Goal: Task Accomplishment & Management: Manage account settings

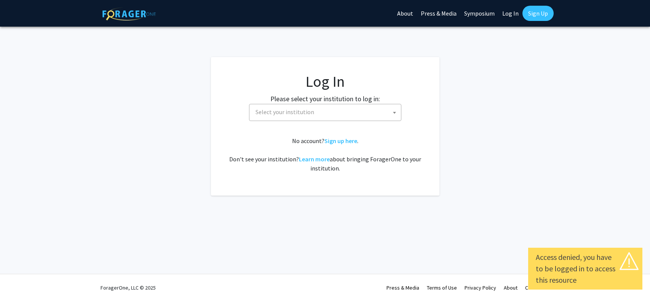
select select
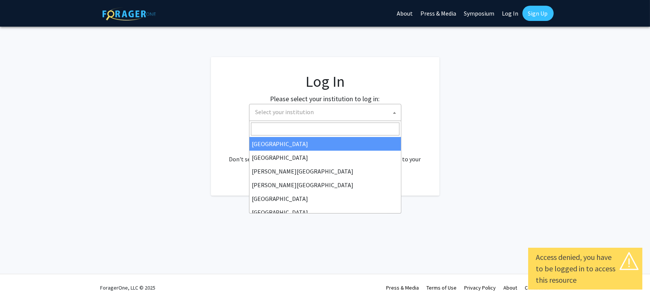
click at [294, 116] on span "Select your institution" at bounding box center [326, 112] width 149 height 16
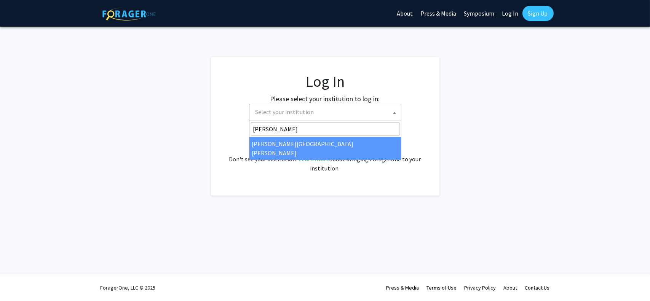
type input "[PERSON_NAME]"
select select "1"
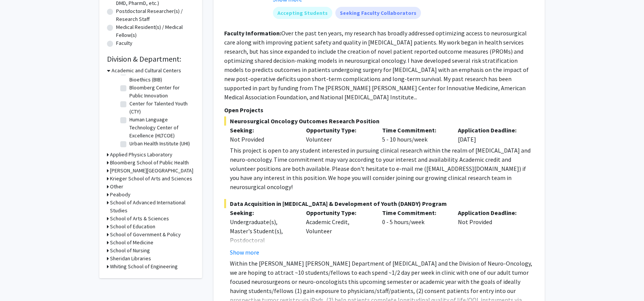
scroll to position [228, 0]
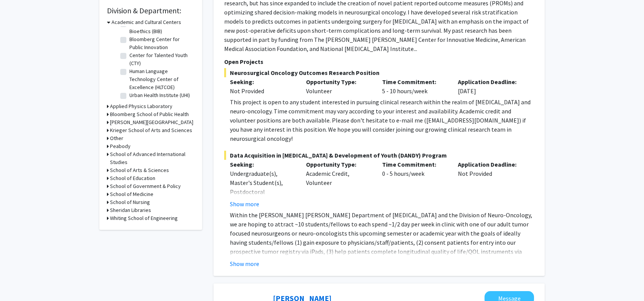
click at [112, 193] on h3 "School of Medicine" at bounding box center [131, 194] width 43 height 8
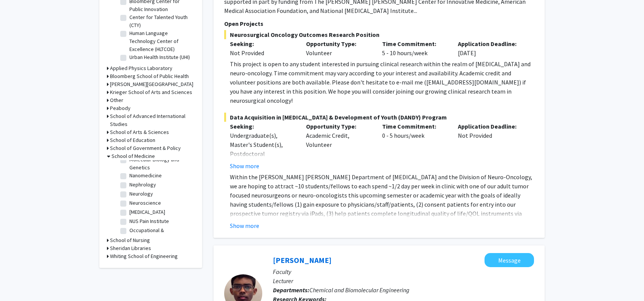
scroll to position [746, 0]
click at [129, 193] on label "Neurology" at bounding box center [141, 189] width 24 height 8
click at [129, 190] on input "Neurology" at bounding box center [131, 187] width 5 height 5
checkbox input "true"
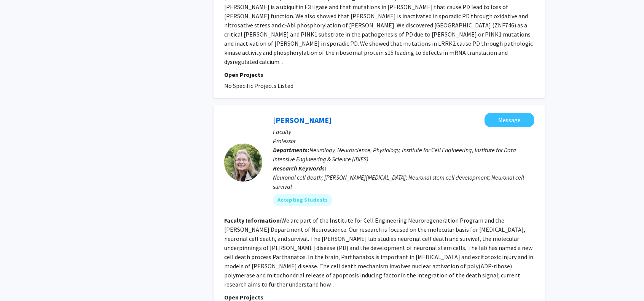
scroll to position [1887, 0]
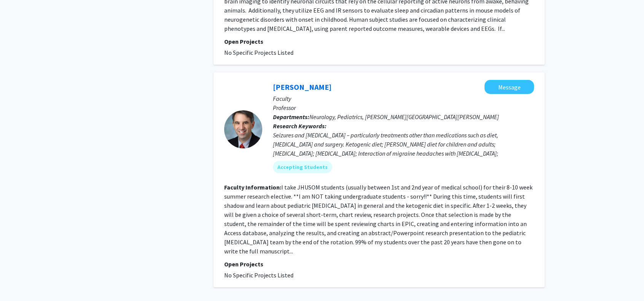
scroll to position [1830, 0]
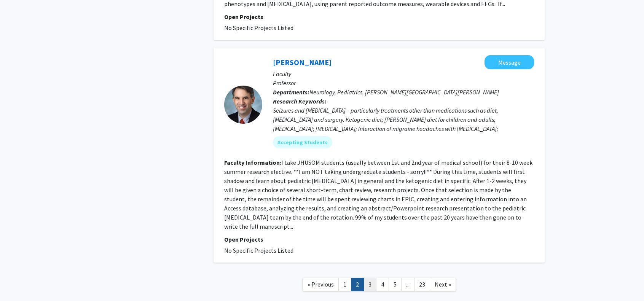
click at [370, 278] on link "3" at bounding box center [370, 284] width 13 height 13
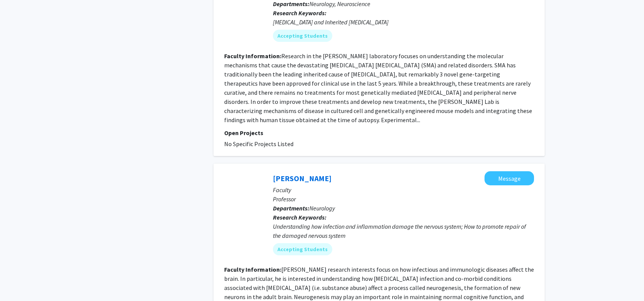
scroll to position [1836, 0]
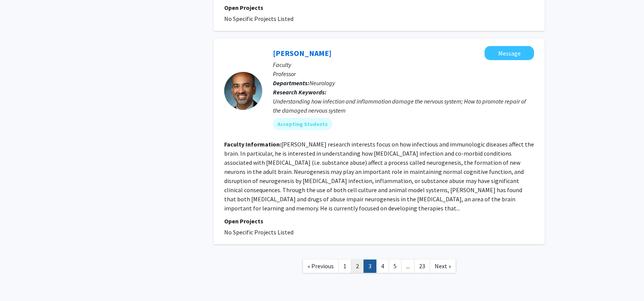
click at [361, 260] on link "2" at bounding box center [357, 266] width 13 height 13
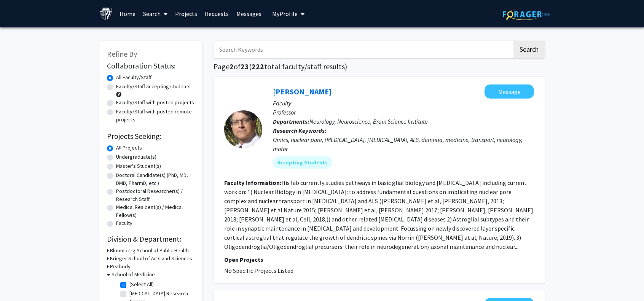
click at [244, 46] on input "Search Keywords" at bounding box center [363, 50] width 299 height 18
type input "GHARAGOZLOO"
click at [526, 51] on button "Search" at bounding box center [529, 50] width 31 height 18
checkbox input "false"
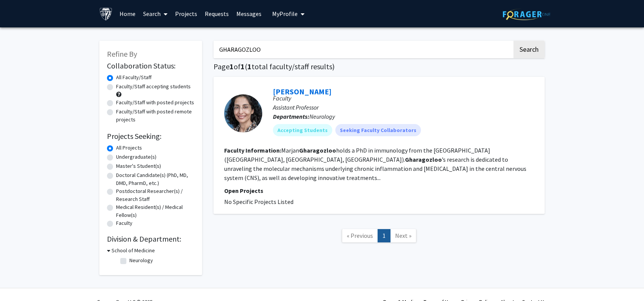
click at [468, 154] on section "Faculty Information: [PERSON_NAME] holds a PhD in immunology from the [GEOGRAPH…" at bounding box center [379, 164] width 310 height 37
click at [513, 160] on section "Faculty Information: [PERSON_NAME] holds a PhD in immunology from the [GEOGRAPH…" at bounding box center [379, 164] width 310 height 37
click at [512, 148] on fg-read-more "[PERSON_NAME] holds a PhD in immunology from the [GEOGRAPHIC_DATA] ([GEOGRAPHIC…" at bounding box center [375, 164] width 302 height 35
click at [300, 93] on link "[PERSON_NAME]" at bounding box center [302, 92] width 59 height 10
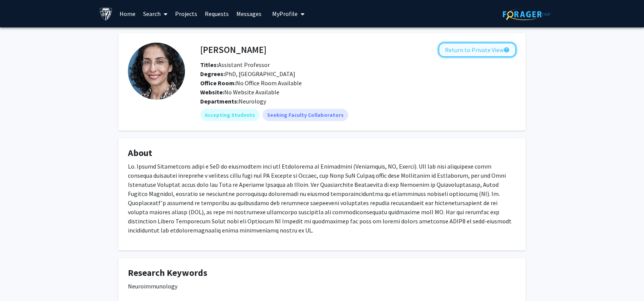
click at [455, 50] on button "Return to Private View help" at bounding box center [478, 50] width 78 height 14
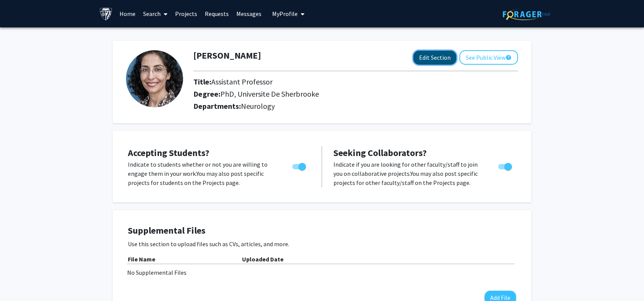
click at [431, 55] on button "Edit Section" at bounding box center [435, 58] width 43 height 14
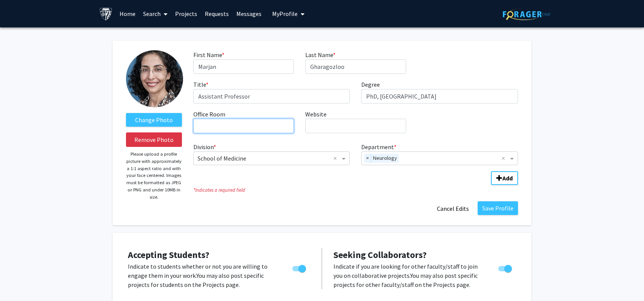
click at [223, 123] on input "Office Room required" at bounding box center [243, 126] width 101 height 14
type input "CMSC 5328"
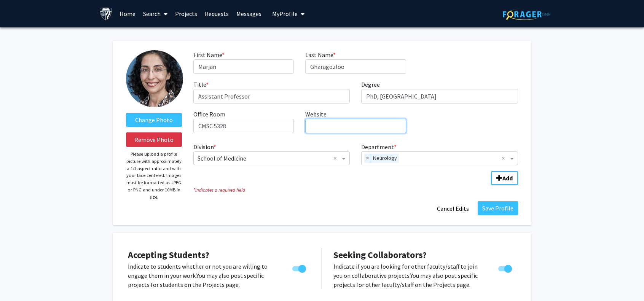
click at [358, 131] on input "Website required" at bounding box center [355, 126] width 101 height 14
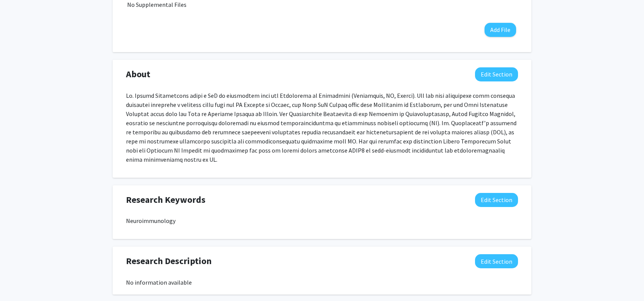
scroll to position [381, 0]
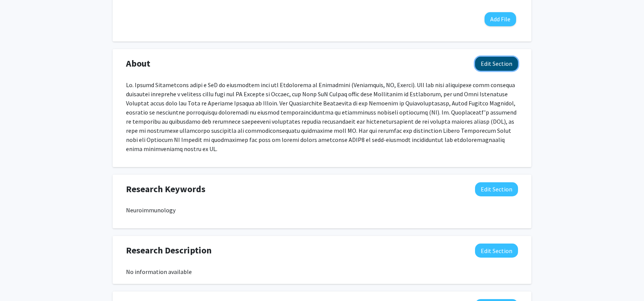
click at [487, 70] on button "Edit Section" at bounding box center [496, 64] width 43 height 14
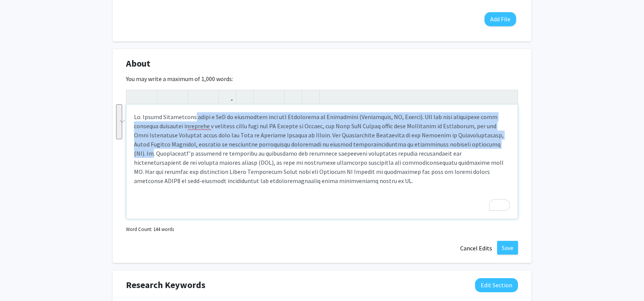
drag, startPoint x: 193, startPoint y: 116, endPoint x: 493, endPoint y: 141, distance: 301.5
click at [493, 141] on p "To enrich screen reader interactions, please activate Accessibility in Grammarl…" at bounding box center [322, 148] width 376 height 73
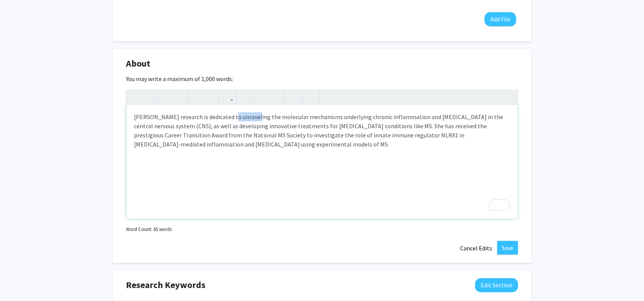
drag, startPoint x: 227, startPoint y: 116, endPoint x: 251, endPoint y: 112, distance: 23.9
click at [251, 112] on p "[PERSON_NAME] research is dedicated to unraveling the molecular mechanisms unde…" at bounding box center [322, 130] width 376 height 37
drag, startPoint x: 250, startPoint y: 133, endPoint x: 131, endPoint y: 133, distance: 118.8
click at [131, 133] on div "[PERSON_NAME] research is focused on understanding the molecular mechanisms und…" at bounding box center [321, 162] width 391 height 114
click at [185, 135] on p "[PERSON_NAME] research is focused on understanding the molecular mechanisms und…" at bounding box center [322, 130] width 376 height 37
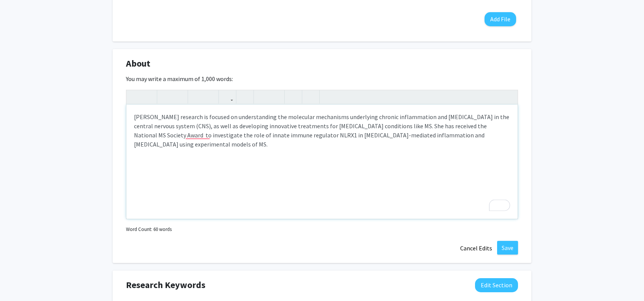
type textarea "<p>[PERSON_NAME] research is focused on understanding the molecular mechanisms …"
click at [506, 244] on button "Save" at bounding box center [507, 248] width 21 height 14
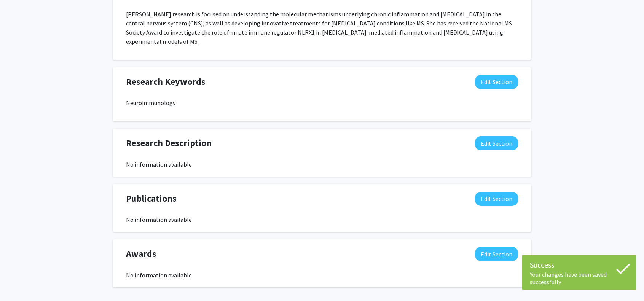
scroll to position [485, 0]
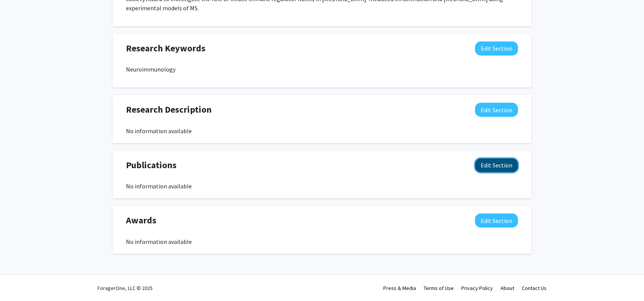
click at [493, 165] on button "Edit Section" at bounding box center [496, 165] width 43 height 14
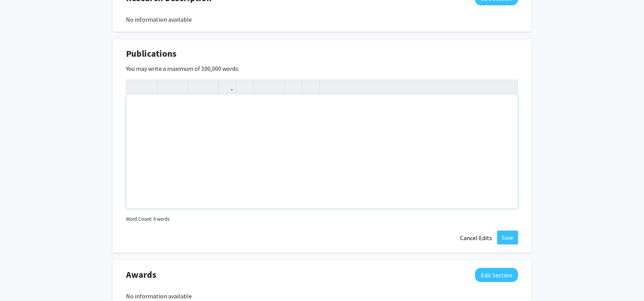
scroll to position [575, 0]
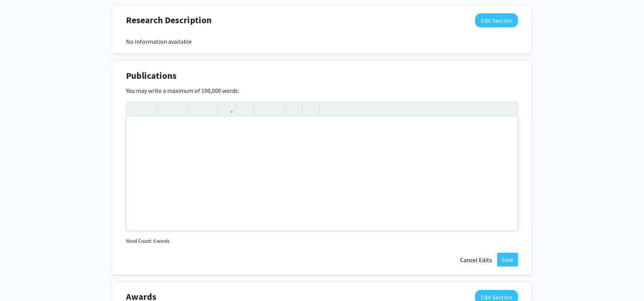
click at [156, 123] on div "Note to users with screen readers: Please deactivate our accessibility plugin f…" at bounding box center [321, 174] width 391 height 114
paste div "To enrich screen reader interactions, please activate Accessibility in Grammarl…"
type textarea "<p>[URL][DOMAIN_NAME]</p>"
click at [505, 260] on button "Save" at bounding box center [507, 260] width 21 height 14
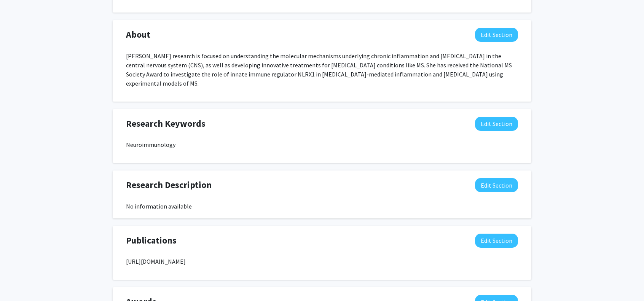
scroll to position [377, 0]
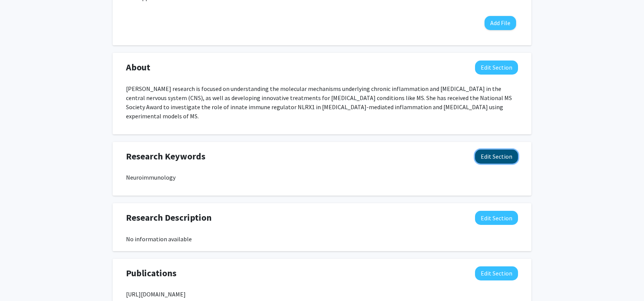
click at [495, 153] on button "Edit Section" at bounding box center [496, 157] width 43 height 14
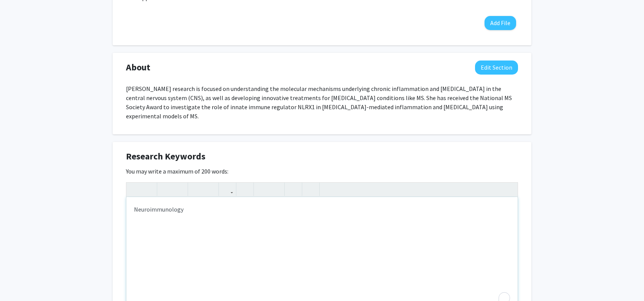
click at [206, 209] on p "Neuroimmunology" at bounding box center [322, 209] width 376 height 9
drag, startPoint x: 184, startPoint y: 209, endPoint x: 227, endPoint y: 235, distance: 49.9
click at [183, 209] on p "Neuroimmunology, [MEDICAL_DATA], [MEDICAL_DATA]" at bounding box center [322, 209] width 376 height 9
click at [186, 209] on p "Neuroimmunology, inflammation, [MEDICAL_DATA], [MEDICAL_DATA]" at bounding box center [322, 209] width 376 height 9
type textarea "<p>Neuroimmunology, Inflammation, [MEDICAL_DATA], [MEDICAL_DATA]</p>"
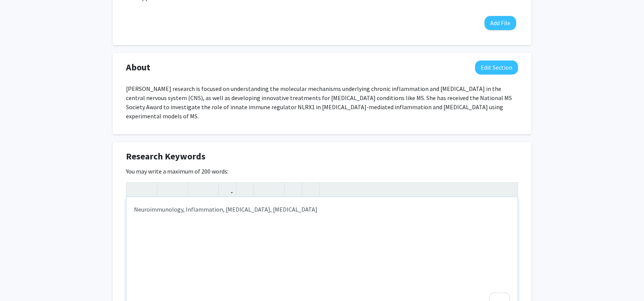
click at [235, 236] on div "Neuroimmunology, Inflammation, [MEDICAL_DATA], [MEDICAL_DATA]" at bounding box center [321, 254] width 391 height 114
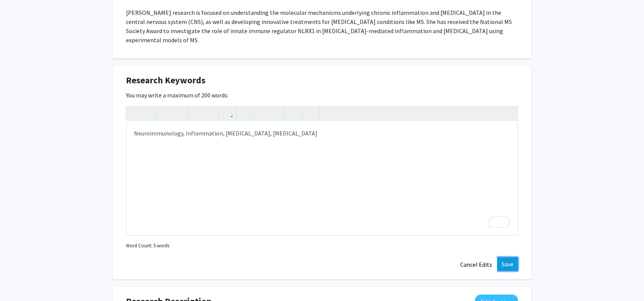
click at [508, 264] on button "Save" at bounding box center [507, 264] width 21 height 14
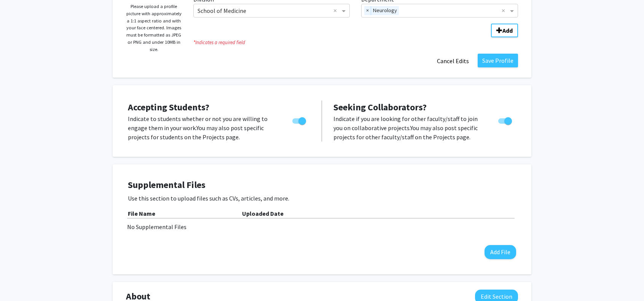
scroll to position [34, 0]
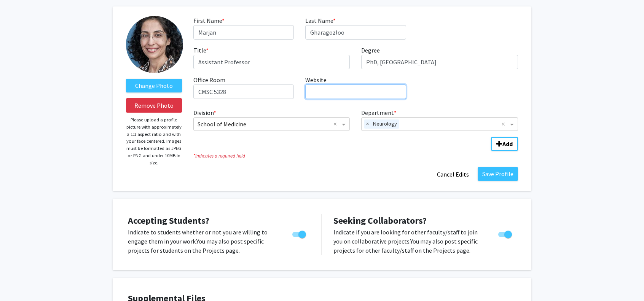
click at [327, 93] on input "Website required" at bounding box center [355, 92] width 101 height 14
paste input "[URL][DOMAIN_NAME]"
type input "[URL][DOMAIN_NAME]"
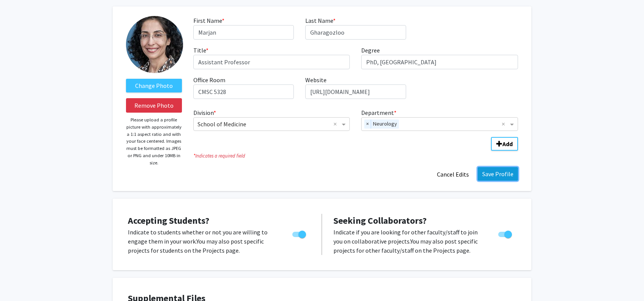
scroll to position [0, 0]
click at [509, 168] on button "Save Profile" at bounding box center [498, 174] width 40 height 14
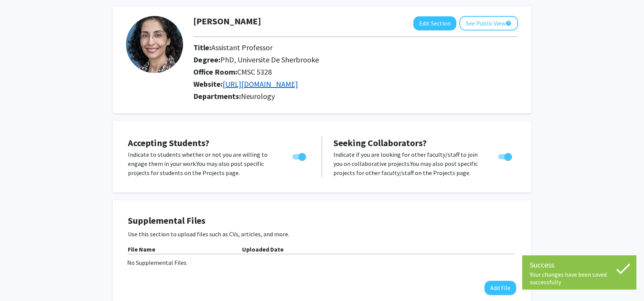
click at [298, 85] on link "[URL][DOMAIN_NAME]" at bounding box center [260, 84] width 75 height 10
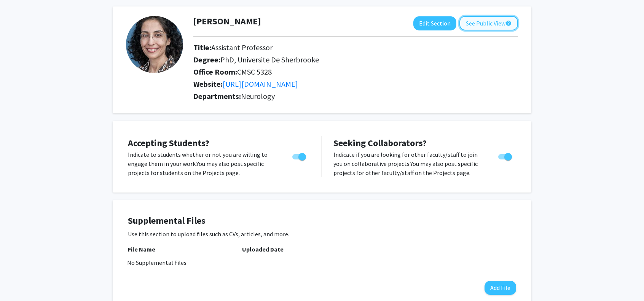
click at [473, 17] on button "See Public View help" at bounding box center [489, 23] width 59 height 14
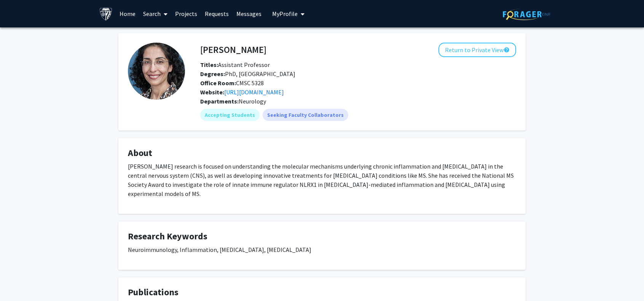
scroll to position [72, 0]
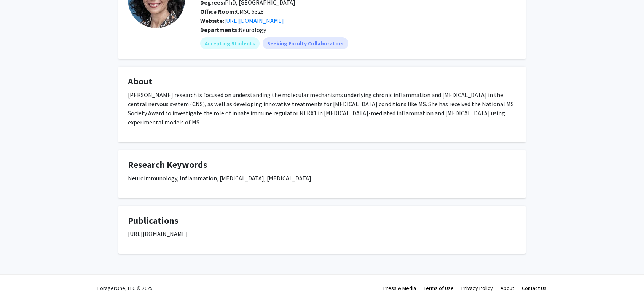
click at [210, 231] on p "[URL][DOMAIN_NAME]" at bounding box center [322, 233] width 388 height 9
click at [207, 234] on p "[URL][DOMAIN_NAME]" at bounding box center [322, 233] width 388 height 9
copy p "[URL][DOMAIN_NAME]"
